Goal: Task Accomplishment & Management: Use online tool/utility

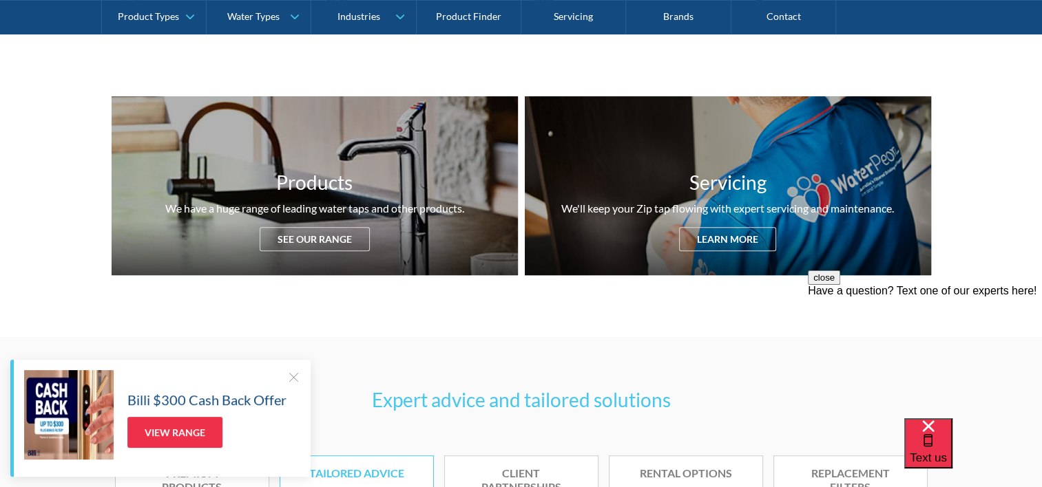
scroll to position [344, 0]
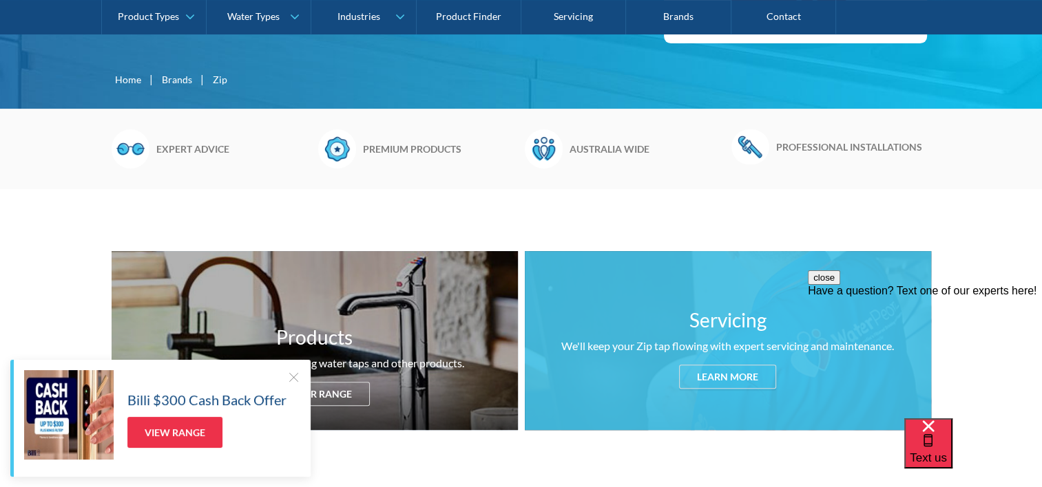
click at [717, 311] on h3 "Servicing" at bounding box center [727, 320] width 77 height 29
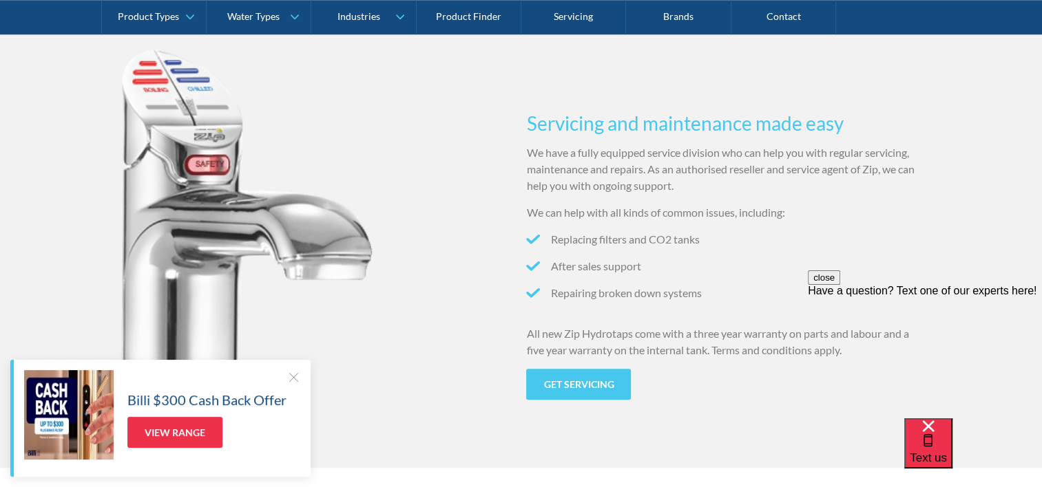
scroll to position [1359, 0]
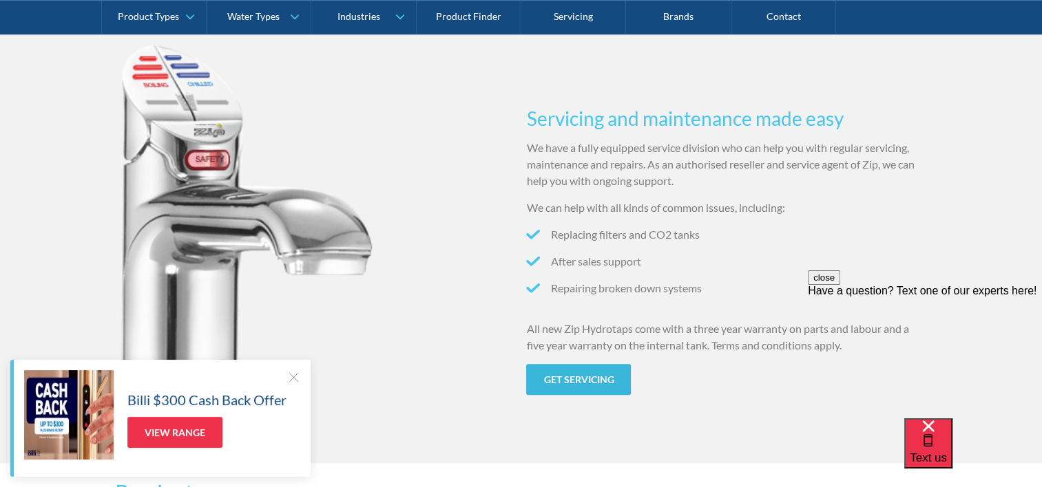
click at [593, 377] on link "Get servicing" at bounding box center [578, 379] width 105 height 31
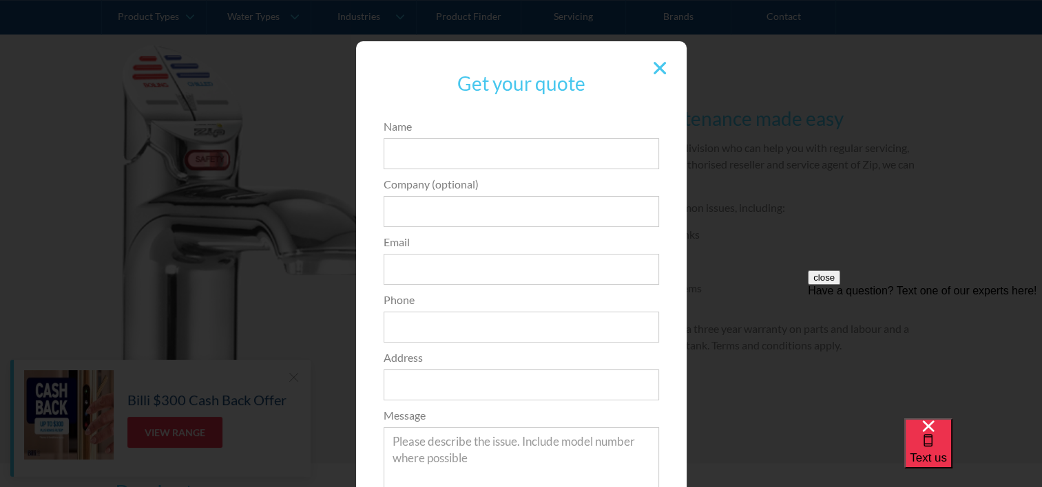
click at [657, 59] on div at bounding box center [659, 68] width 26 height 26
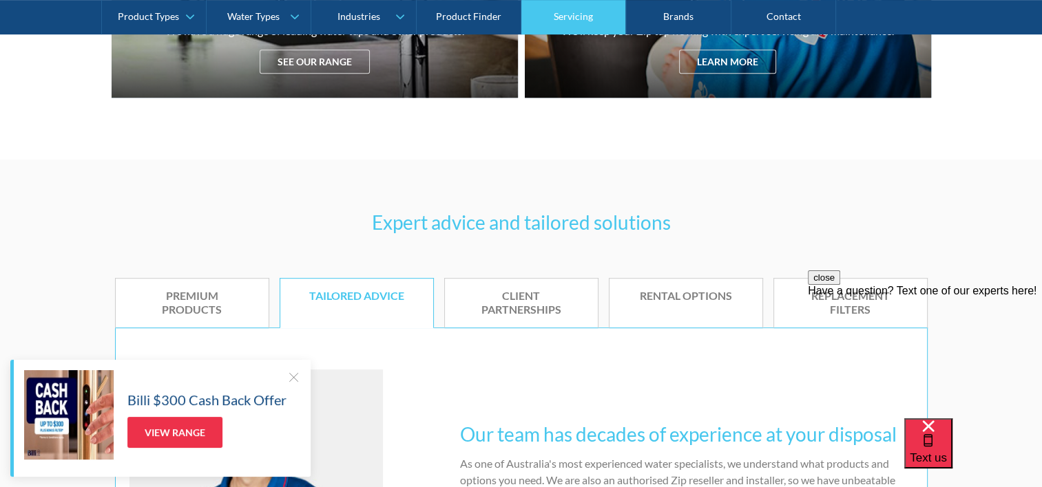
scroll to position [671, 0]
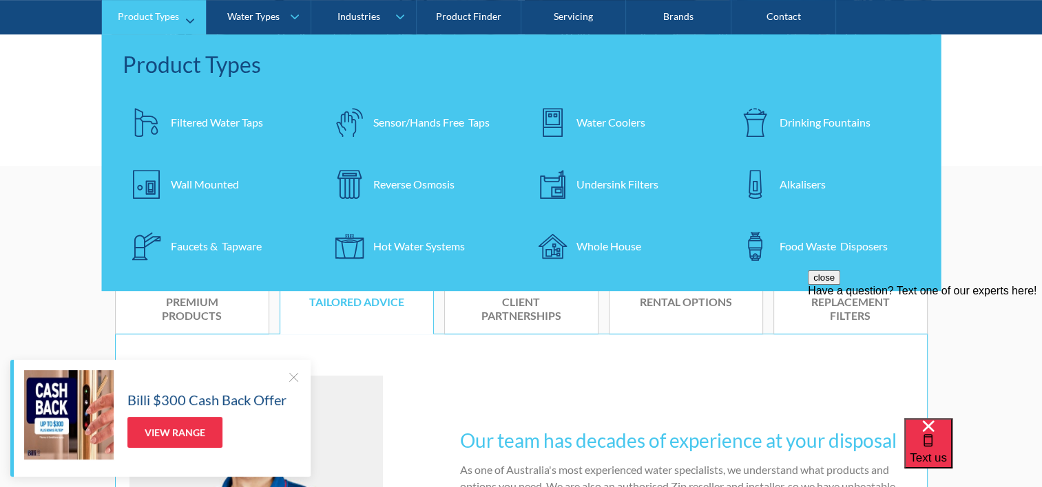
click at [193, 183] on div "Wall Mounted" at bounding box center [205, 184] width 68 height 17
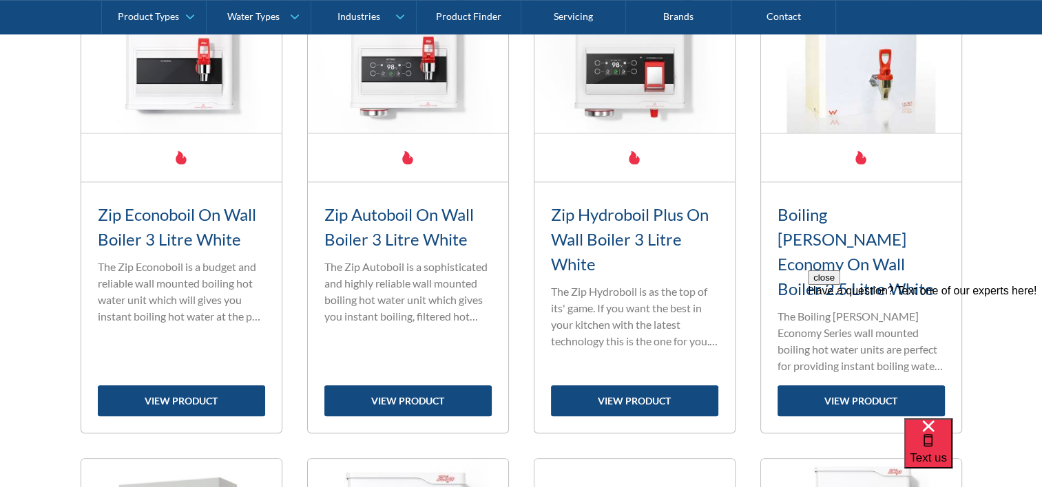
scroll to position [688, 0]
